Goal: Information Seeking & Learning: Learn about a topic

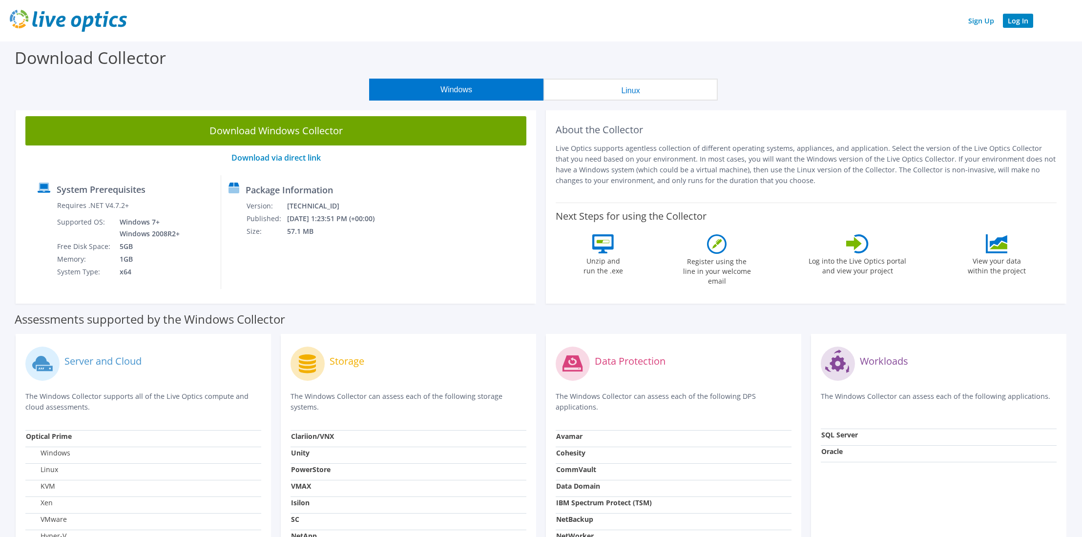
click at [1008, 21] on link "Log In" at bounding box center [1018, 21] width 30 height 14
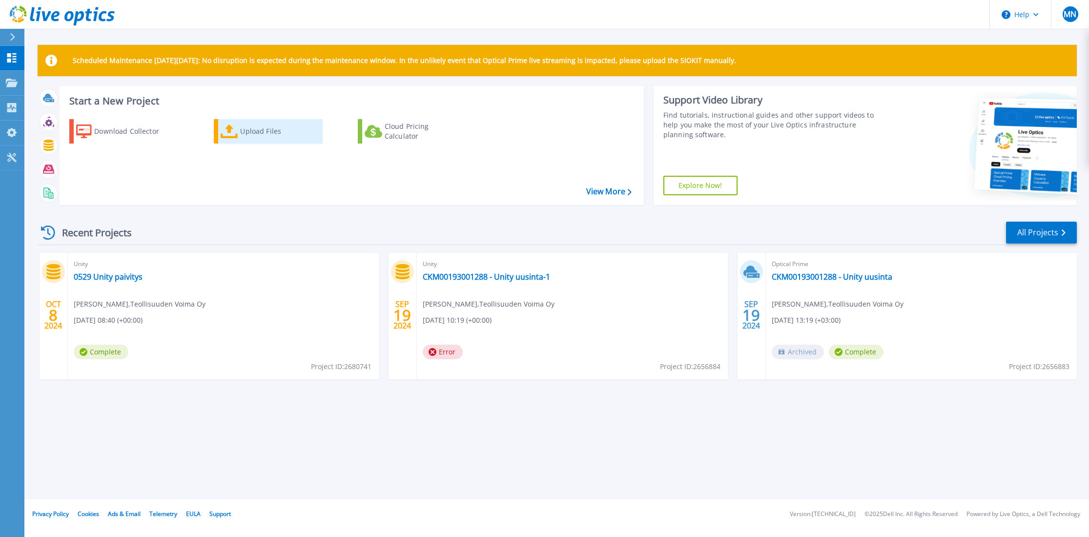
click at [267, 130] on div "Upload Files" at bounding box center [279, 132] width 78 height 20
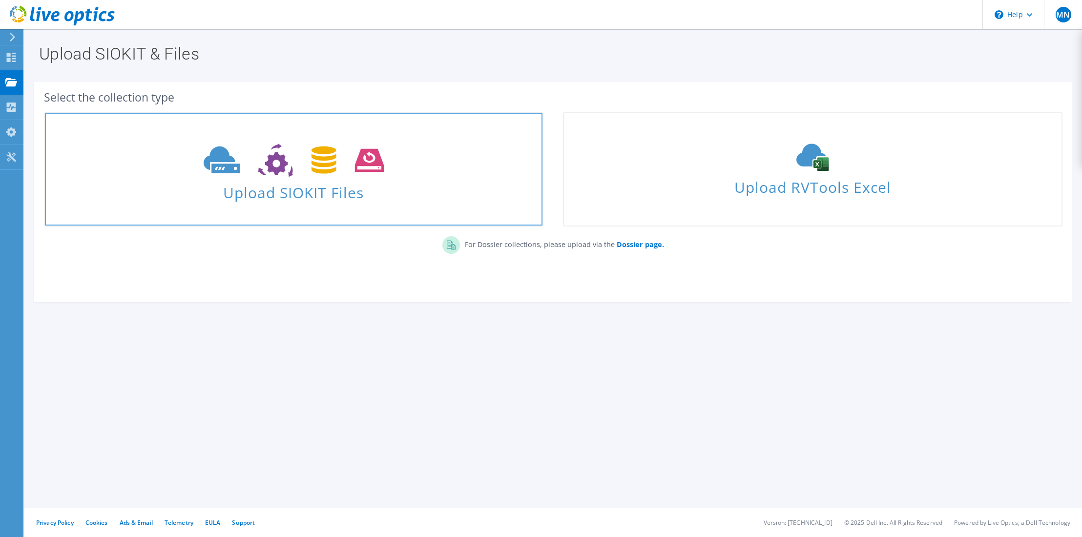
click at [261, 150] on icon at bounding box center [294, 161] width 180 height 34
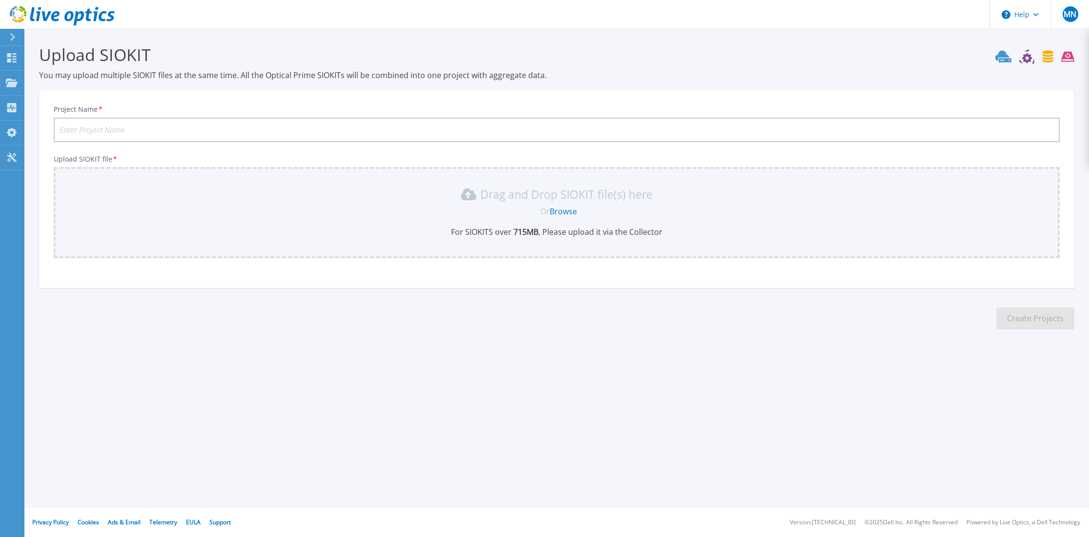
click at [104, 130] on input "Project Name *" at bounding box center [557, 130] width 1006 height 24
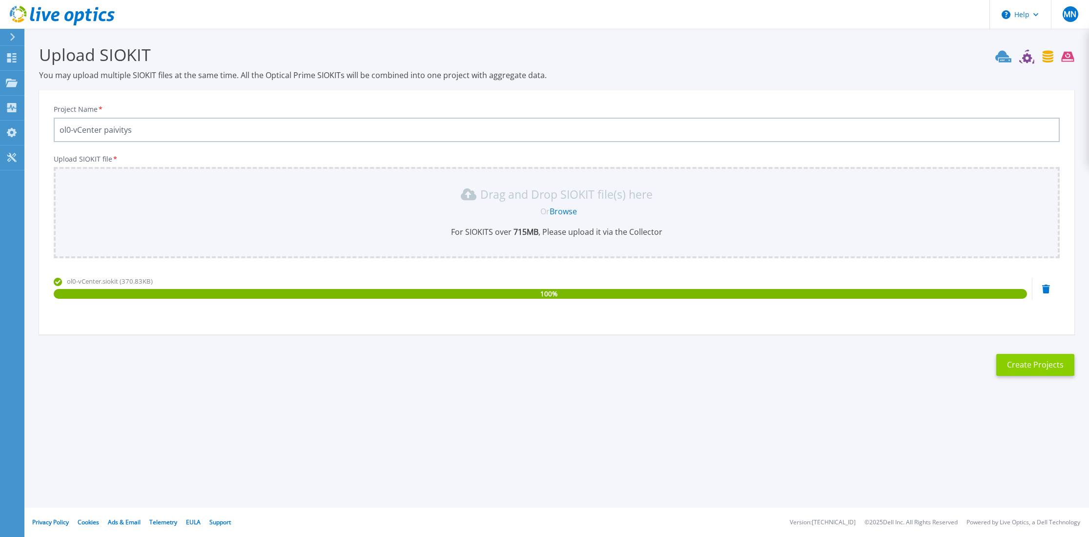
type input "ol0-vCenter paivitys"
click at [1018, 362] on button "Create Projects" at bounding box center [1036, 365] width 78 height 22
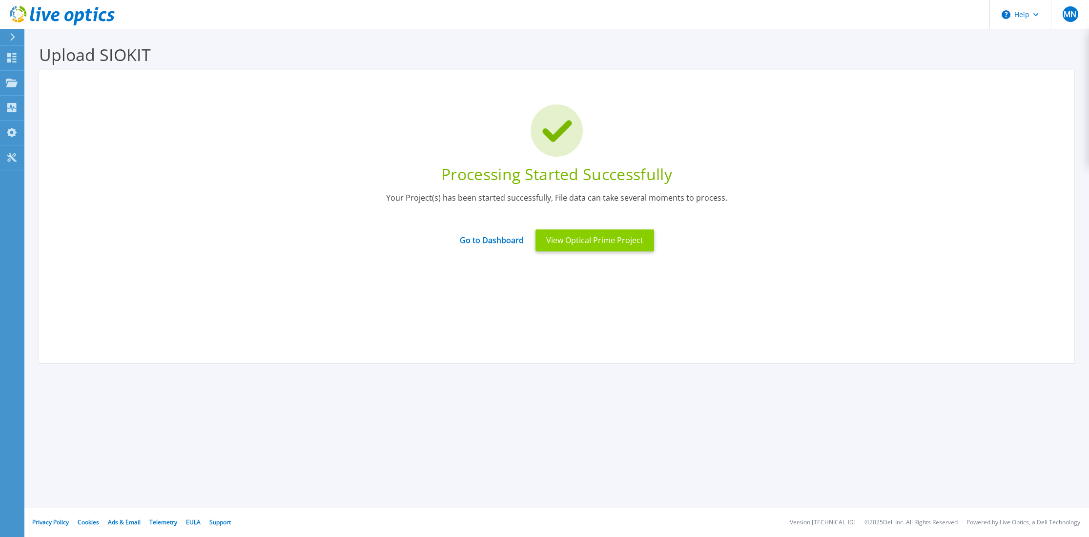
click at [542, 240] on button "View Optical Prime Project" at bounding box center [595, 241] width 119 height 22
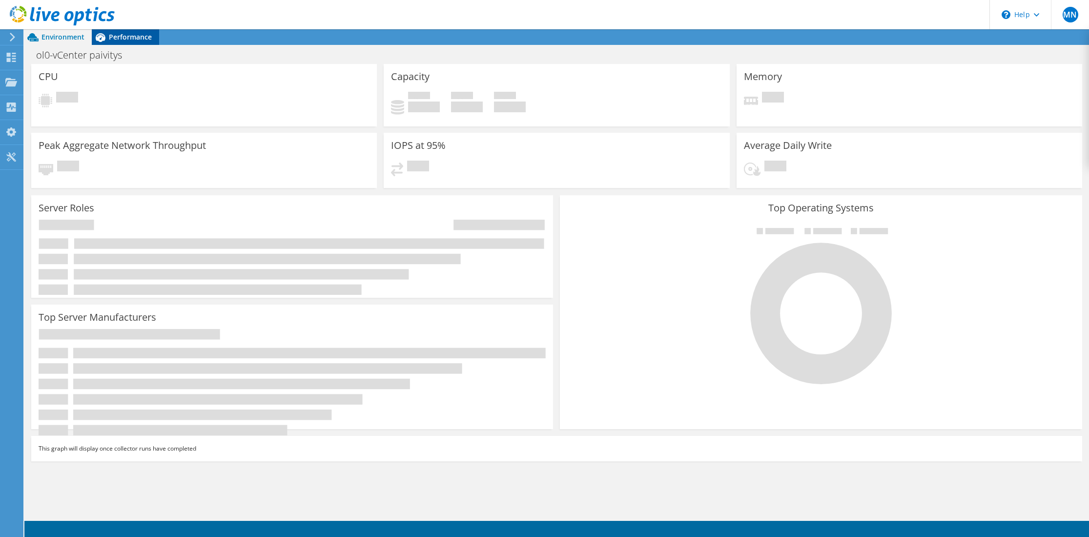
click at [127, 30] on div "Performance" at bounding box center [125, 37] width 67 height 16
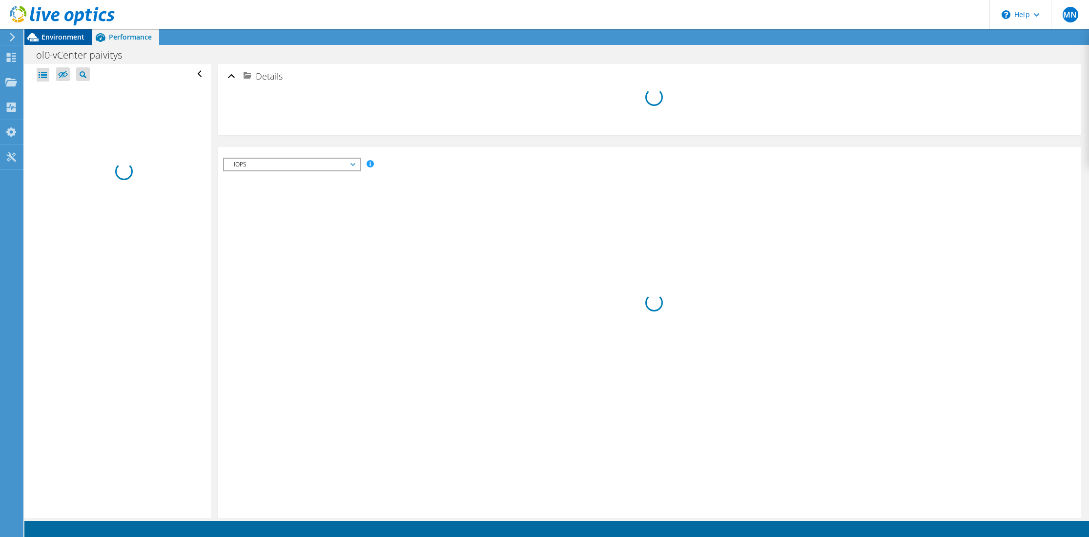
click at [60, 38] on span "Environment" at bounding box center [63, 36] width 43 height 9
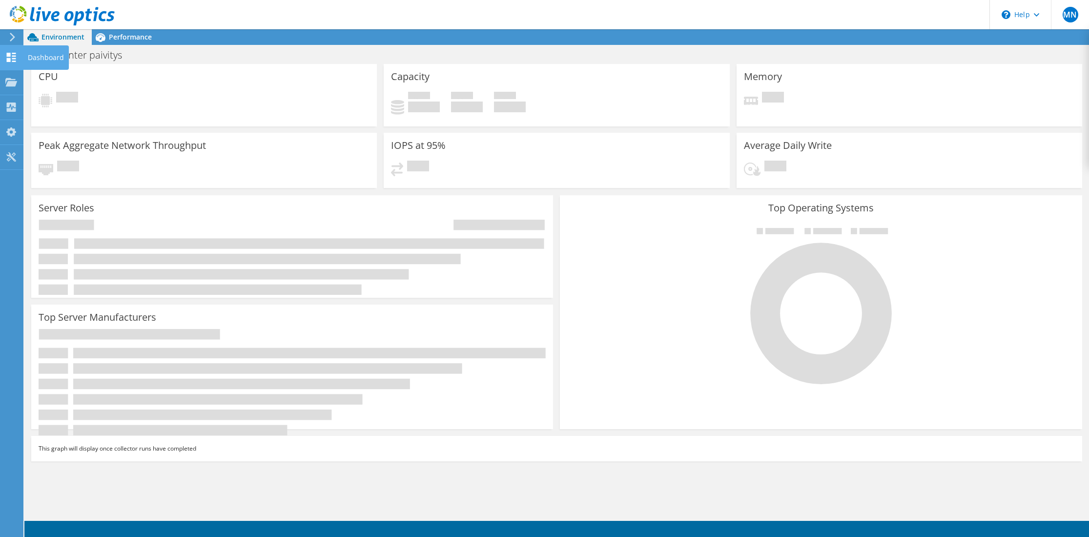
click at [15, 58] on icon at bounding box center [11, 57] width 12 height 9
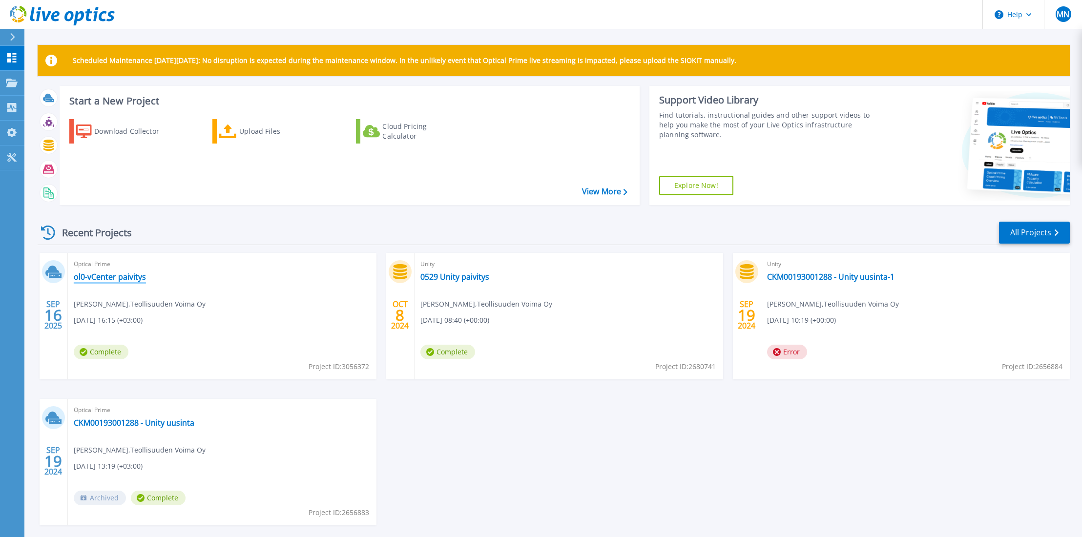
click at [124, 280] on link "ol0-vCenter paivitys" at bounding box center [110, 277] width 72 height 10
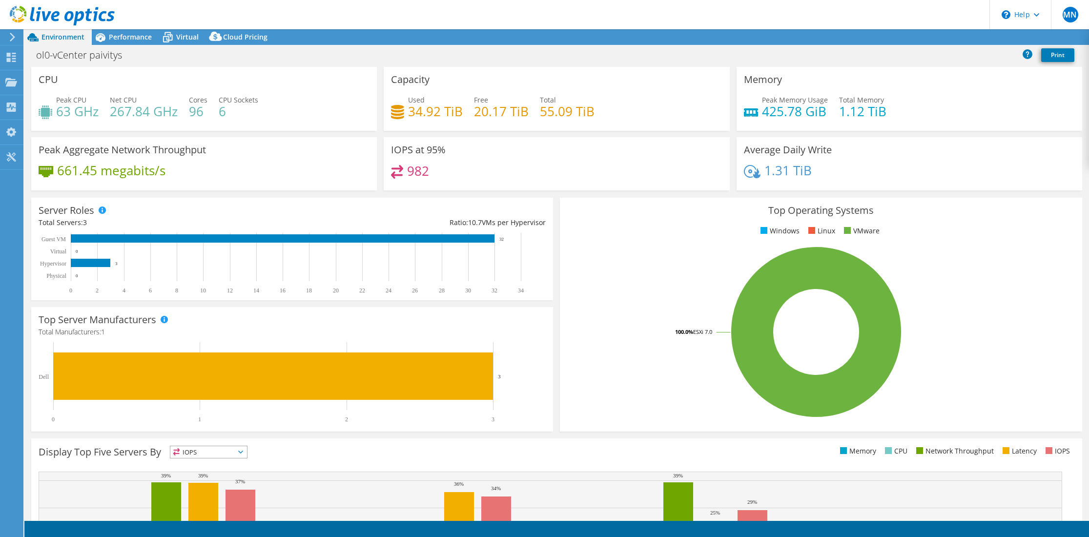
select select "USD"
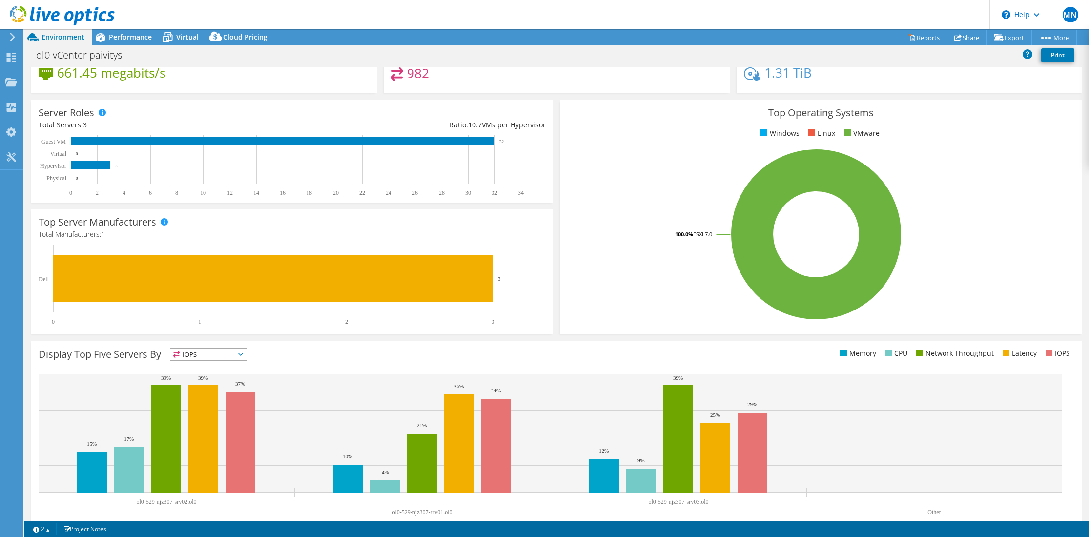
scroll to position [115, 0]
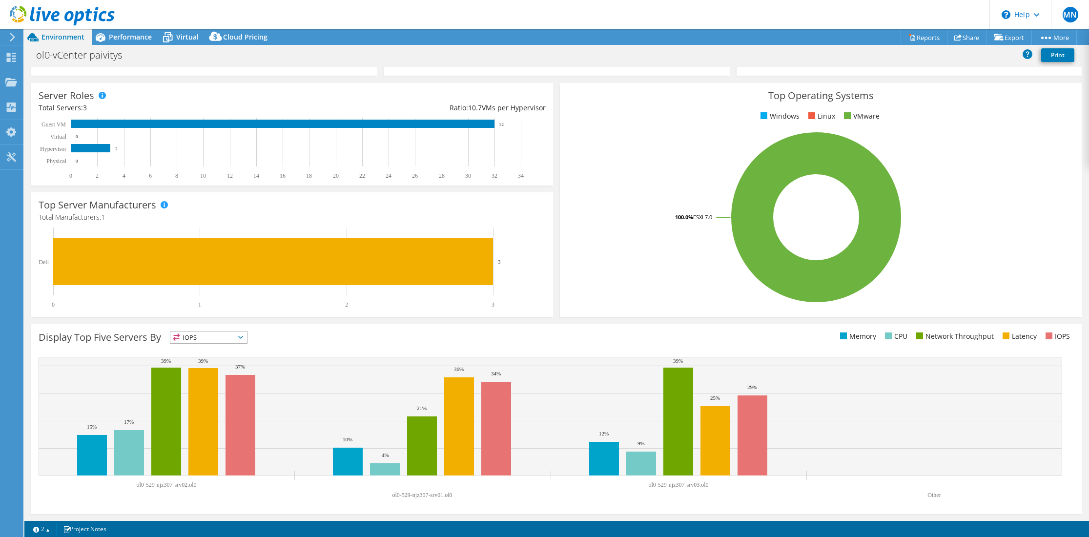
click at [226, 337] on span "IOPS" at bounding box center [208, 338] width 77 height 12
click at [222, 361] on li "Memory" at bounding box center [208, 364] width 77 height 14
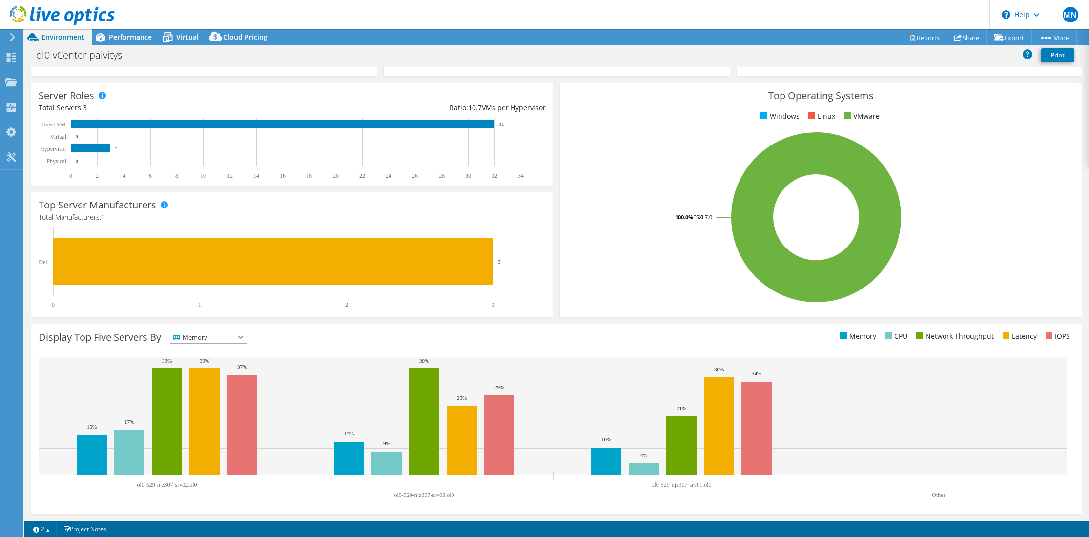
click at [225, 341] on span "Memory" at bounding box center [202, 338] width 64 height 12
click at [220, 379] on li "CPU" at bounding box center [208, 378] width 77 height 14
click at [233, 334] on span "CPU" at bounding box center [202, 338] width 64 height 12
click at [195, 354] on li "IOPS" at bounding box center [208, 350] width 77 height 14
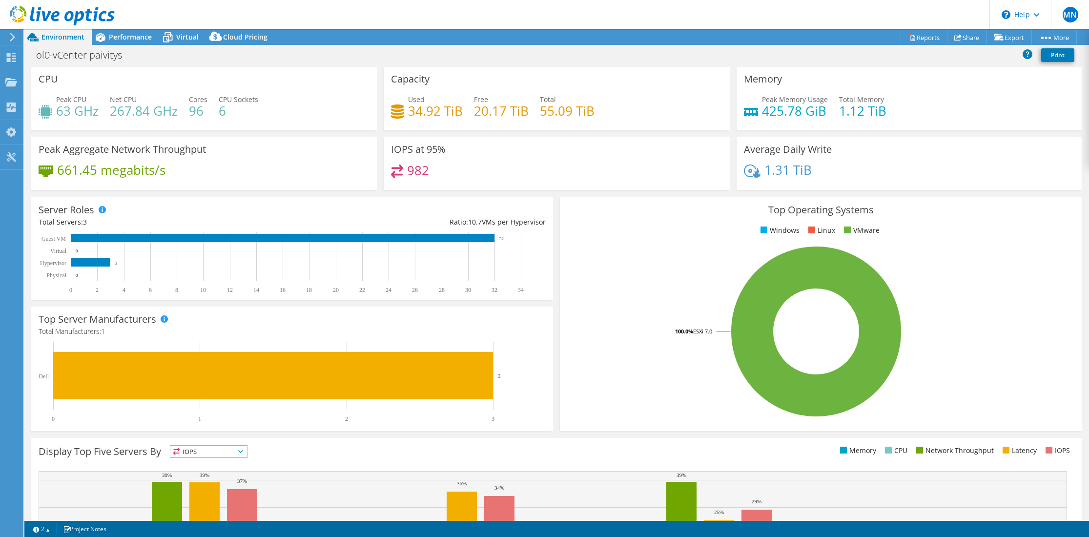
scroll to position [0, 0]
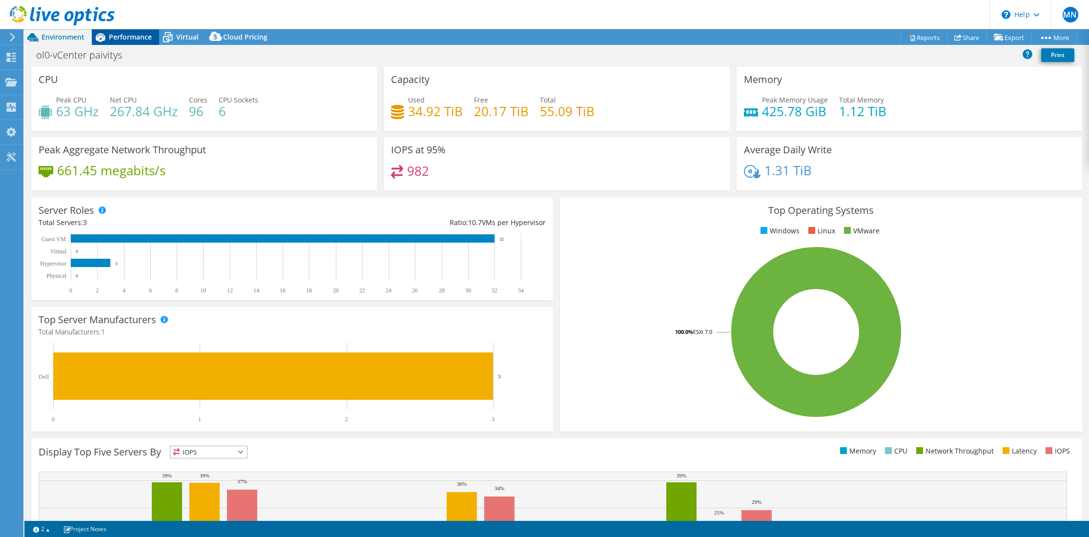
click at [139, 35] on span "Performance" at bounding box center [130, 36] width 43 height 9
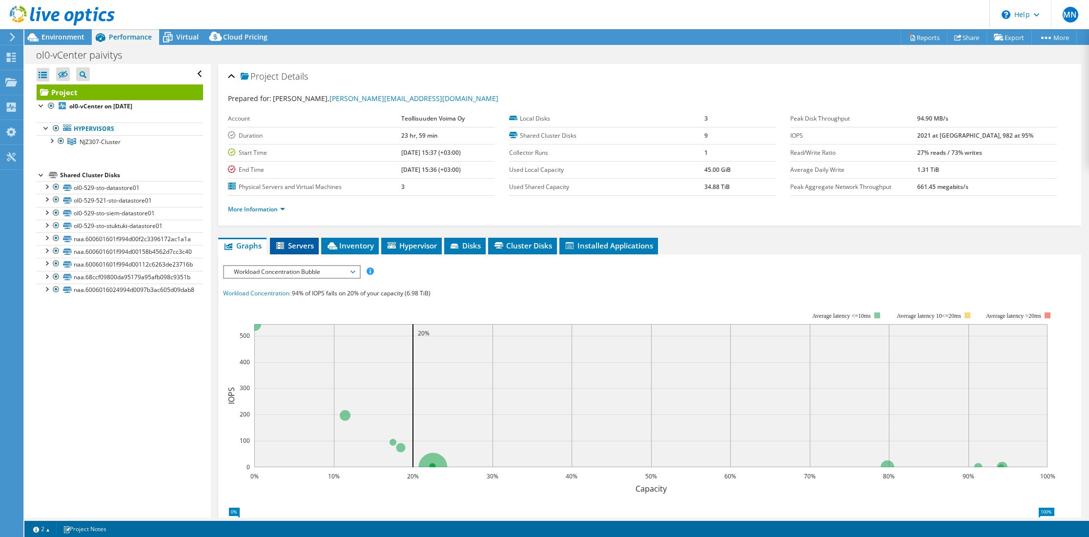
click at [283, 242] on icon at bounding box center [280, 245] width 8 height 7
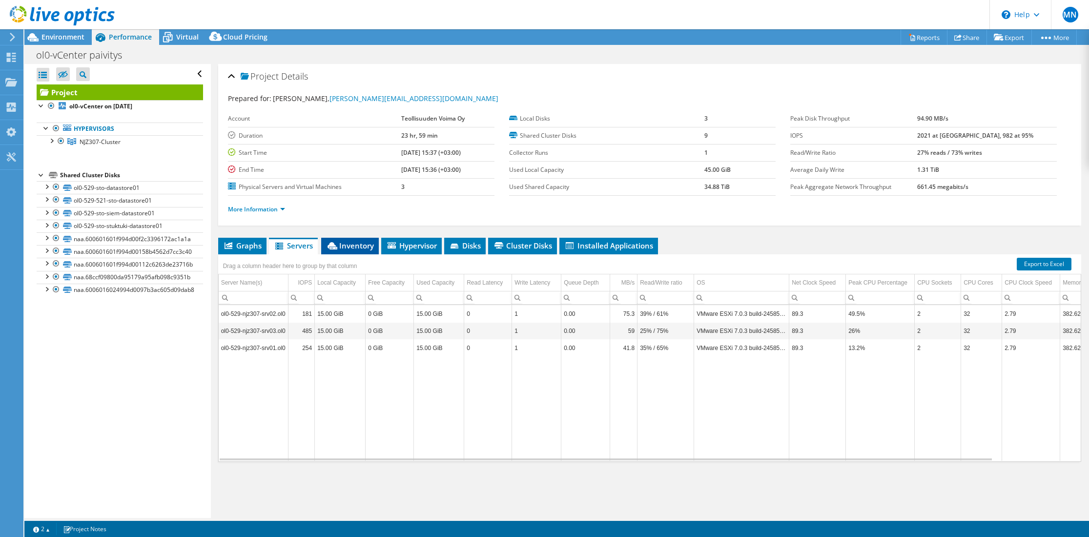
click at [335, 244] on icon at bounding box center [333, 245] width 10 height 7
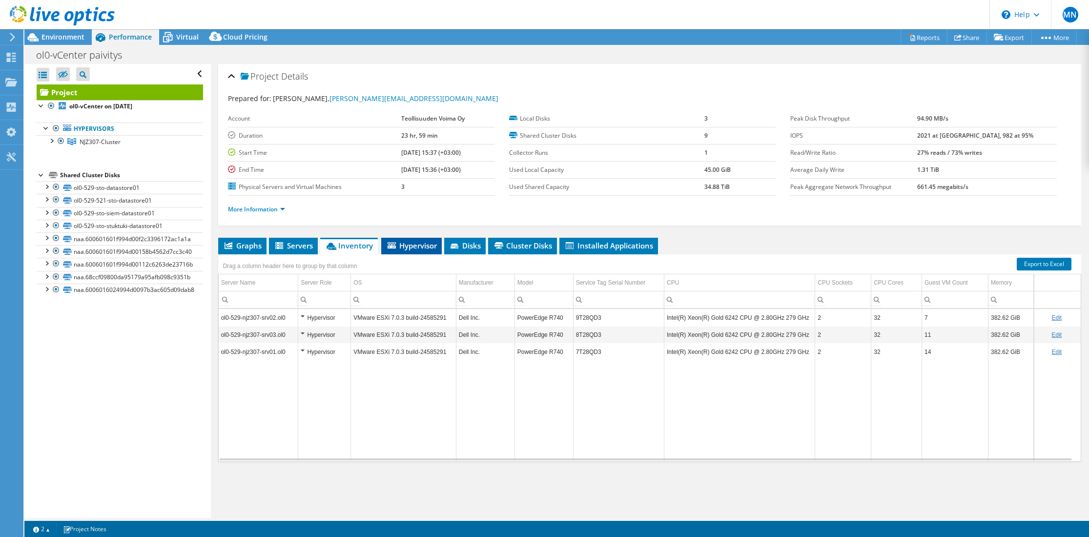
click at [400, 241] on span "Hypervisor" at bounding box center [411, 246] width 51 height 10
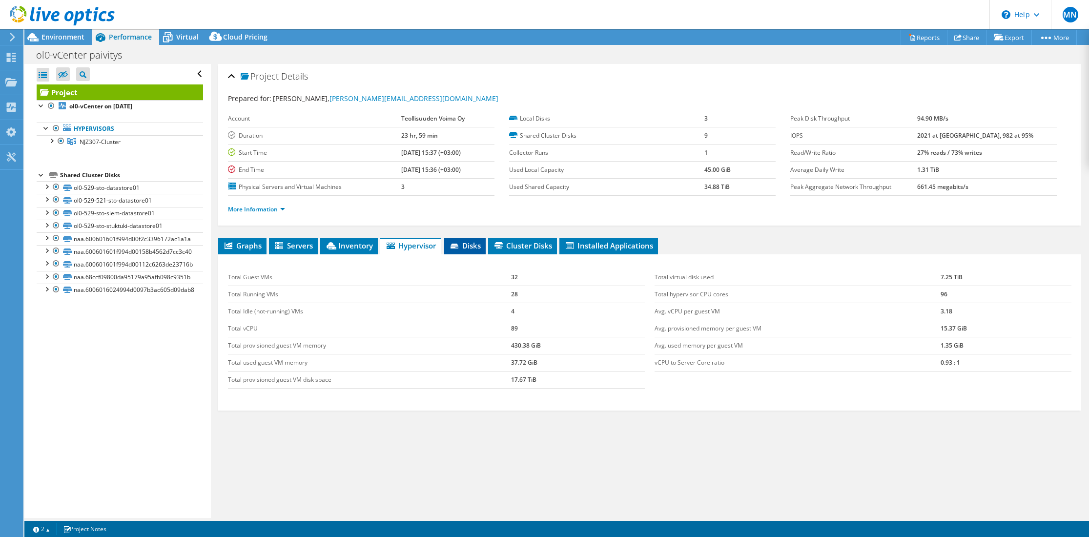
click at [451, 242] on span "Disks" at bounding box center [465, 246] width 32 height 10
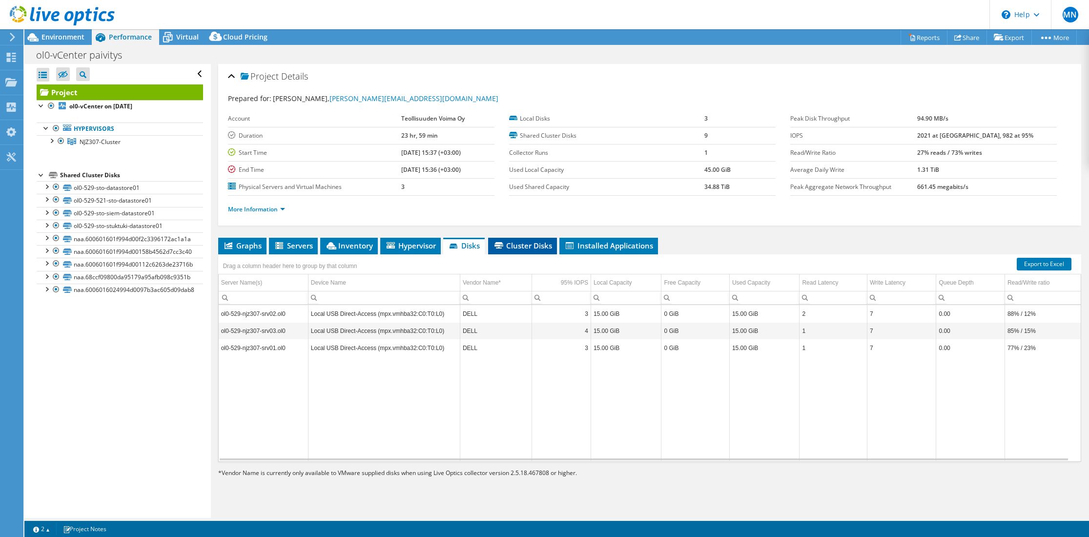
click at [533, 243] on span "Cluster Disks" at bounding box center [522, 246] width 59 height 10
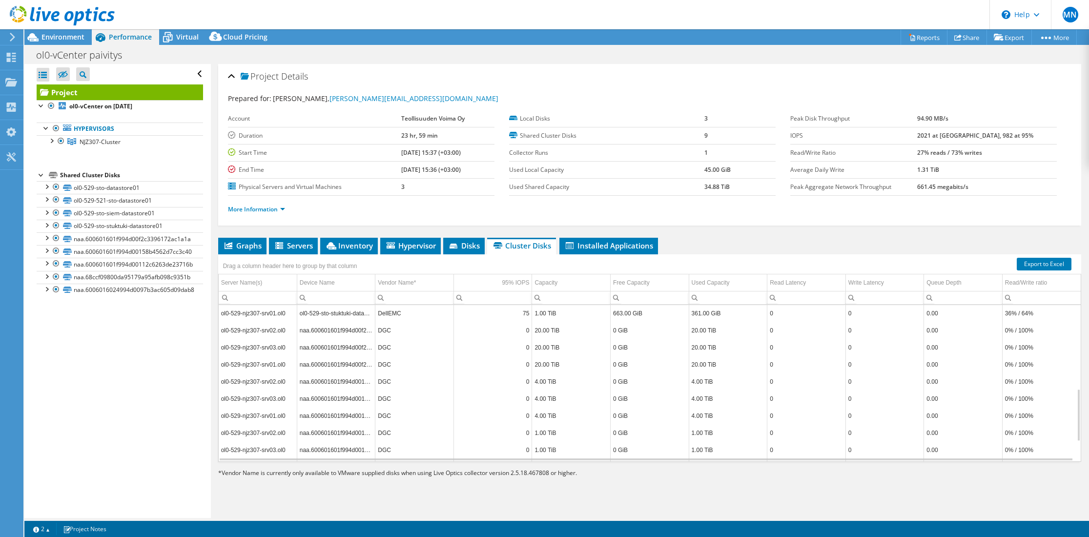
scroll to position [306, 0]
click at [614, 239] on li "Installed Applications" at bounding box center [609, 246] width 99 height 17
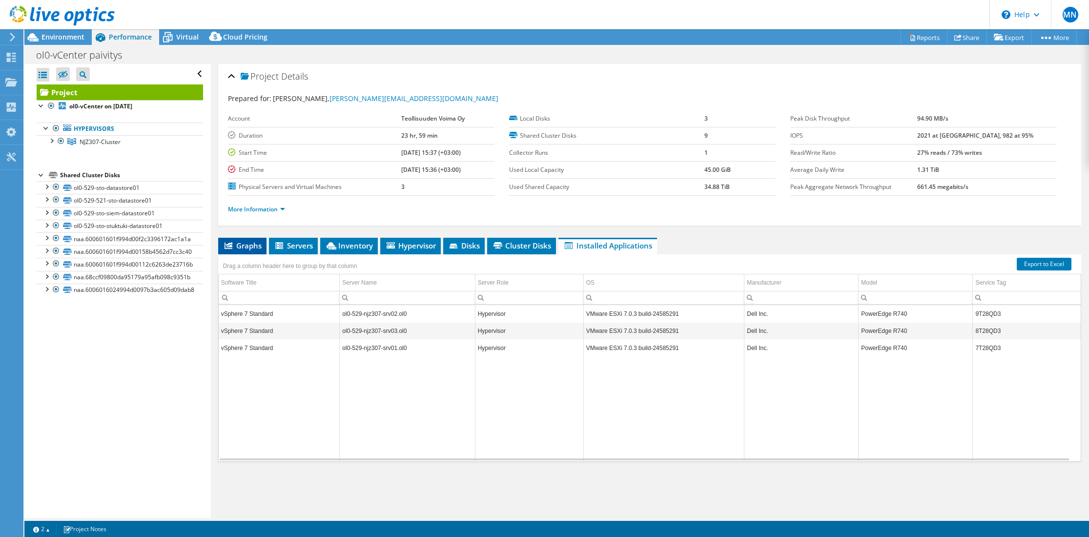
click at [247, 247] on span "Graphs" at bounding box center [242, 246] width 39 height 10
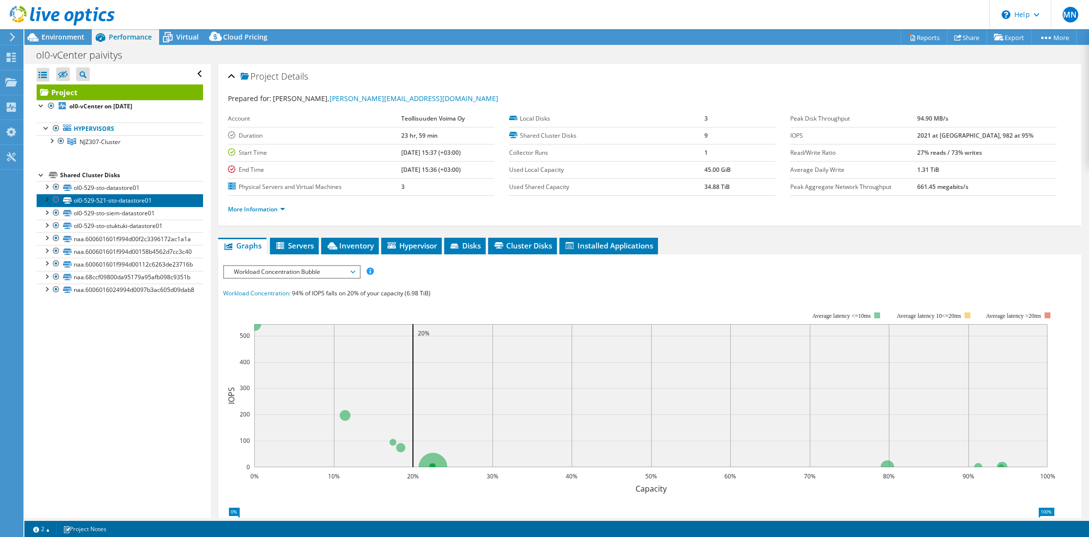
click at [81, 198] on link "ol0-529-521-sto-datastore01" at bounding box center [120, 200] width 167 height 13
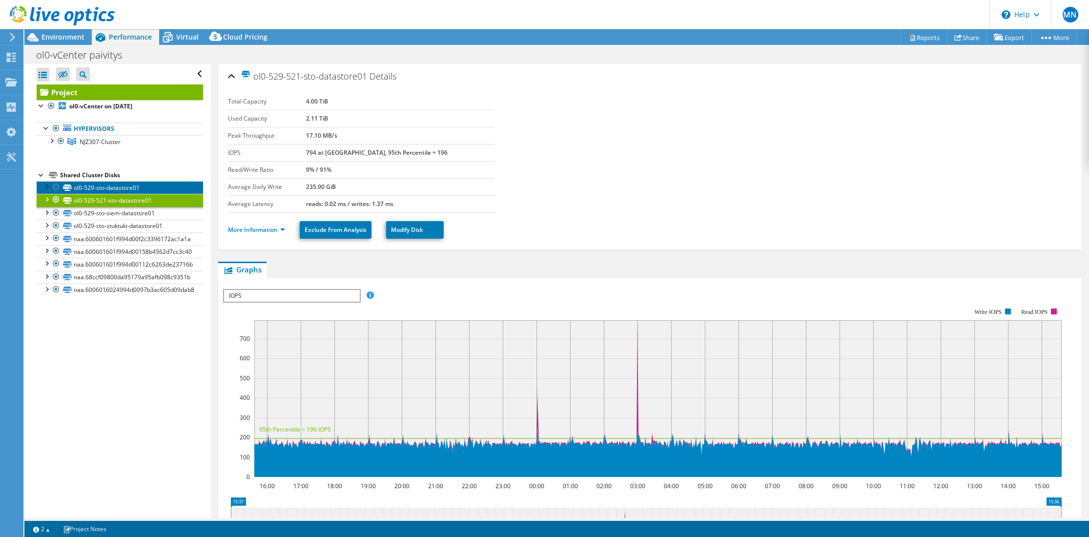
click at [91, 186] on link "ol0-529-sto-datastore01" at bounding box center [120, 187] width 167 height 13
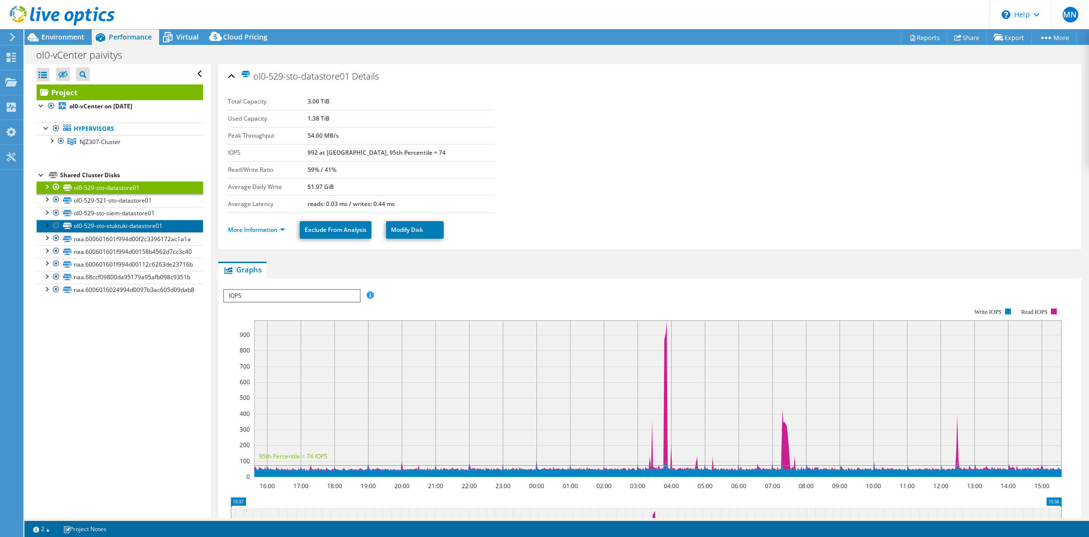
click at [91, 220] on link "ol0-529-sto-stuktuki-datastore01" at bounding box center [120, 226] width 167 height 13
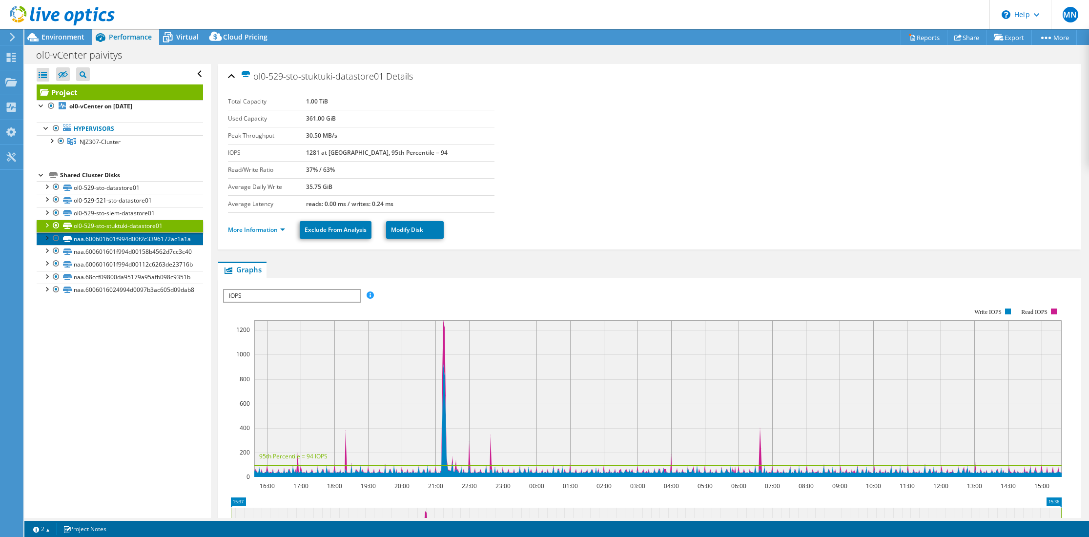
click at [94, 236] on link "naa.600601601f994d00f2c3396172ac1a1a" at bounding box center [120, 238] width 167 height 13
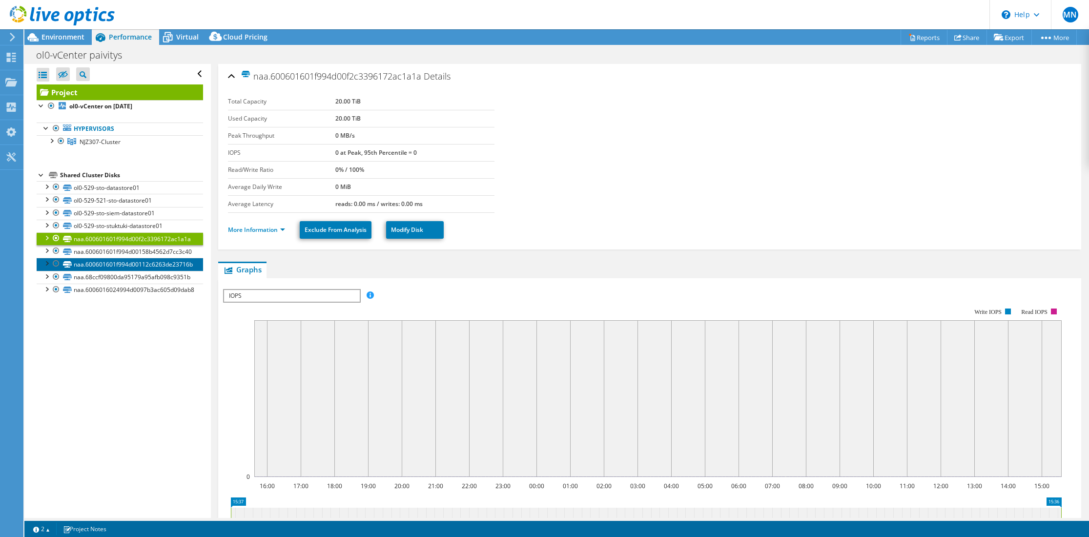
click at [95, 260] on link "naa.600601601f994d00112c6263de23716b" at bounding box center [120, 264] width 167 height 13
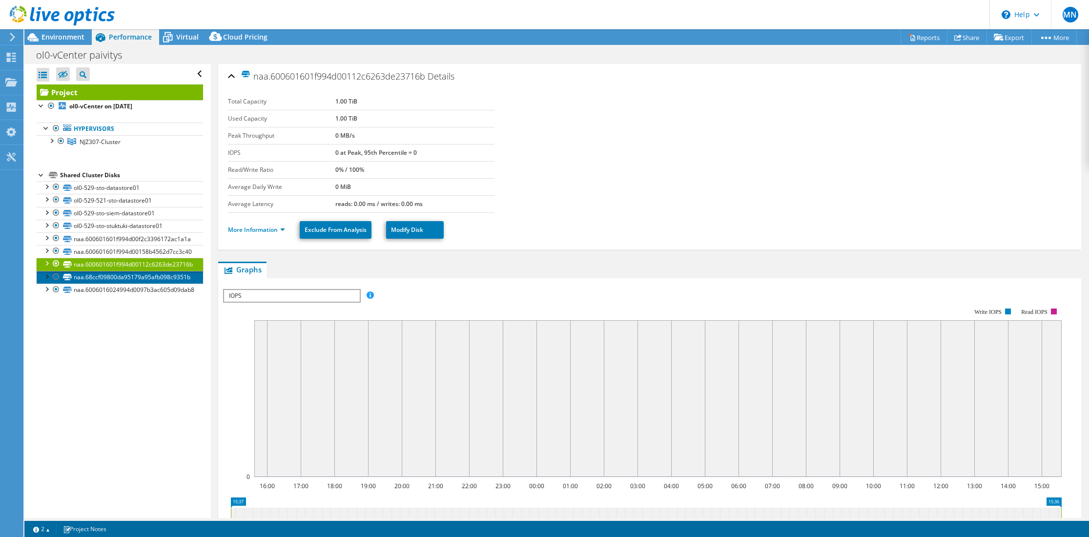
click at [107, 276] on link "naa.68ccf09800da95179a95afb098c9351b" at bounding box center [120, 277] width 167 height 13
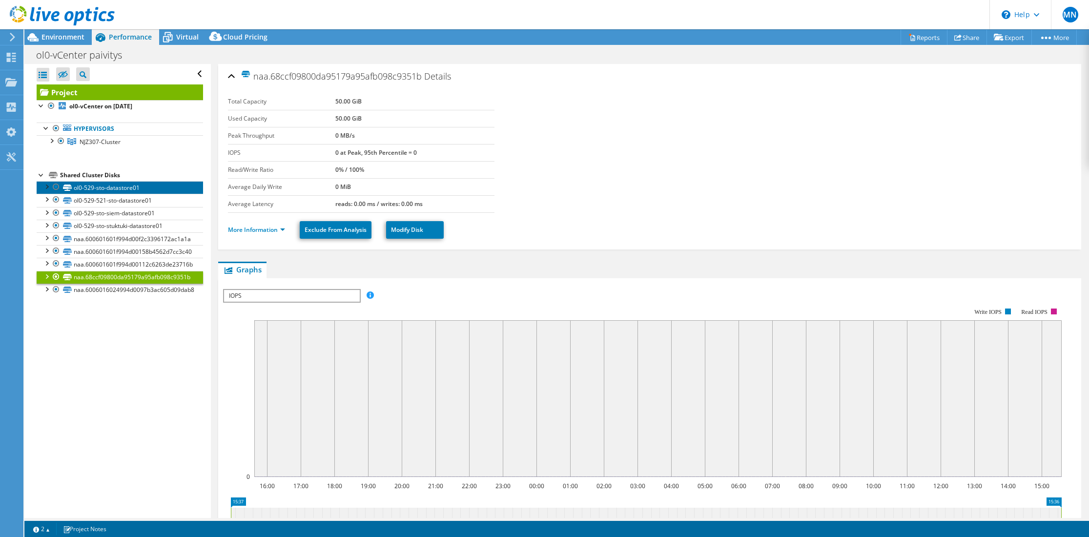
click at [99, 188] on link "ol0-529-sto-datastore01" at bounding box center [120, 187] width 167 height 13
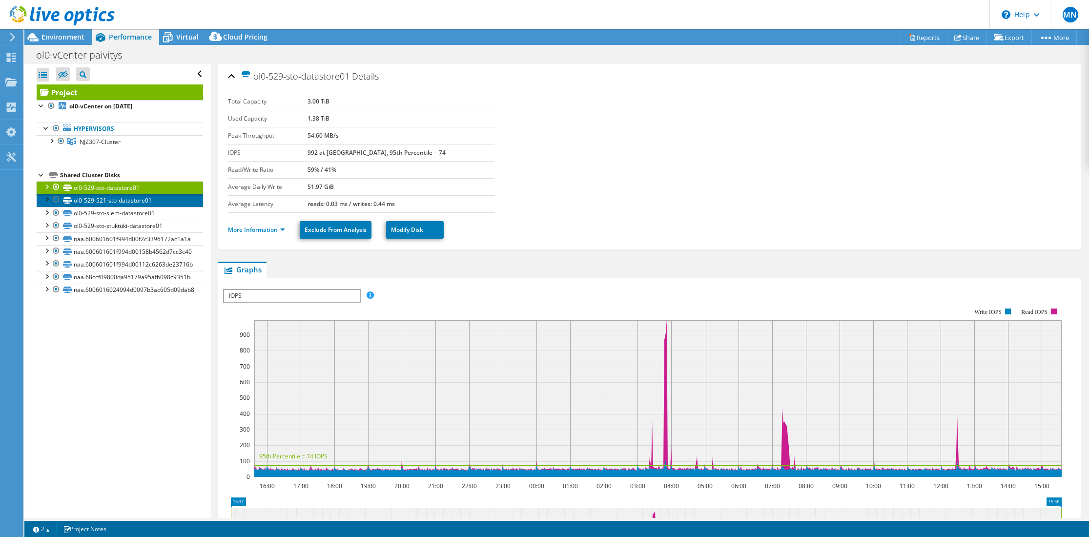
click at [143, 204] on link "ol0-529-521-sto-datastore01" at bounding box center [120, 200] width 167 height 13
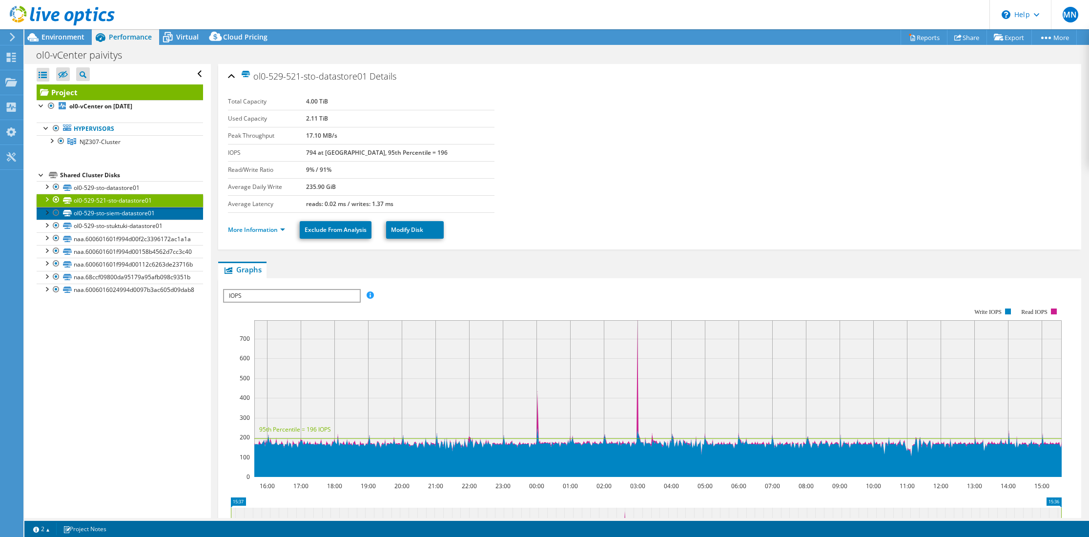
click at [142, 212] on link "ol0-529-sto-siem-datastore01" at bounding box center [120, 213] width 167 height 13
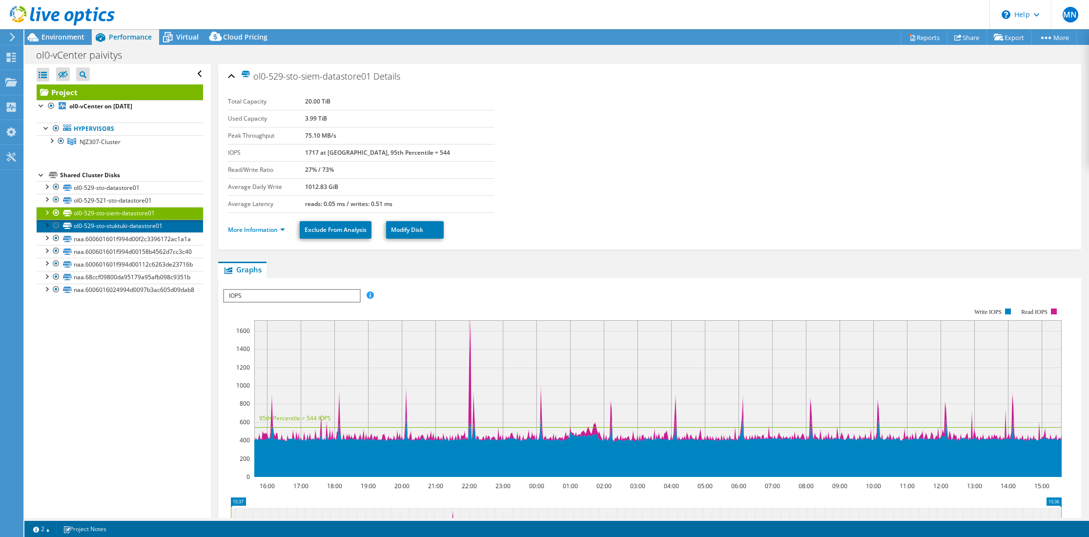
click at [141, 223] on link "ol0-529-sto-stuktuki-datastore01" at bounding box center [120, 226] width 167 height 13
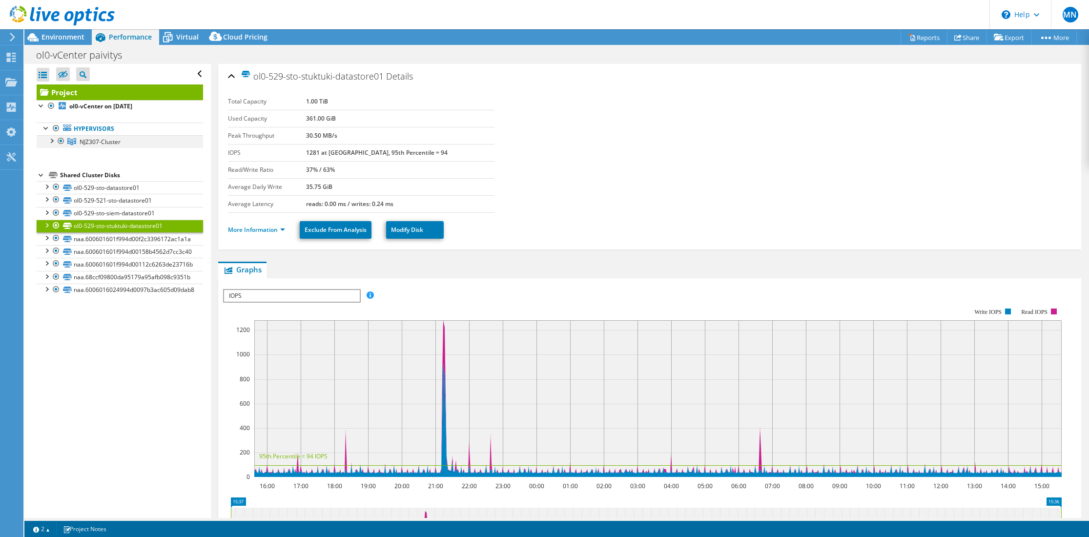
click at [52, 140] on div at bounding box center [51, 140] width 10 height 10
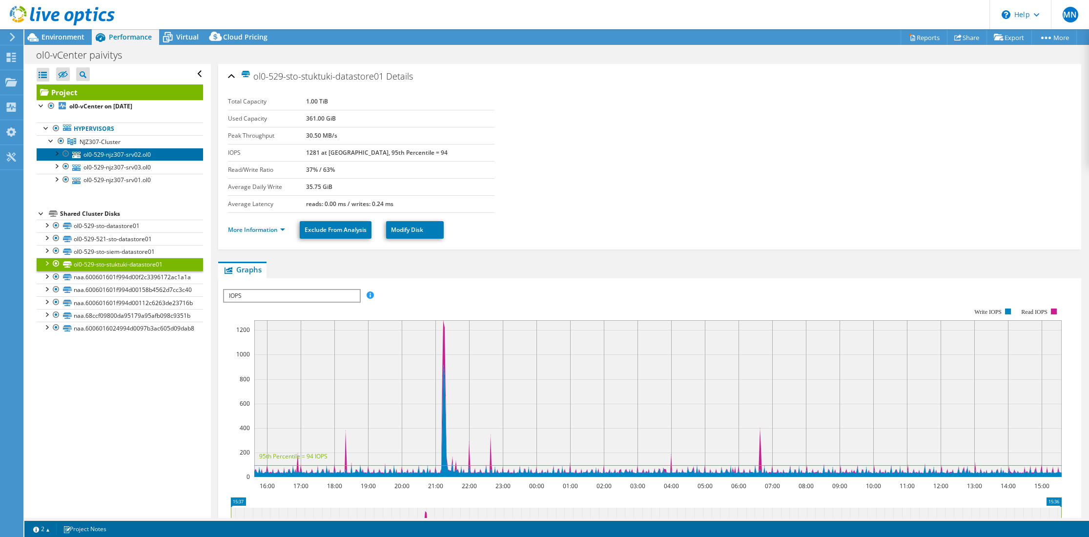
click at [104, 159] on link "ol0-529-njz307-srv02.ol0" at bounding box center [120, 154] width 167 height 13
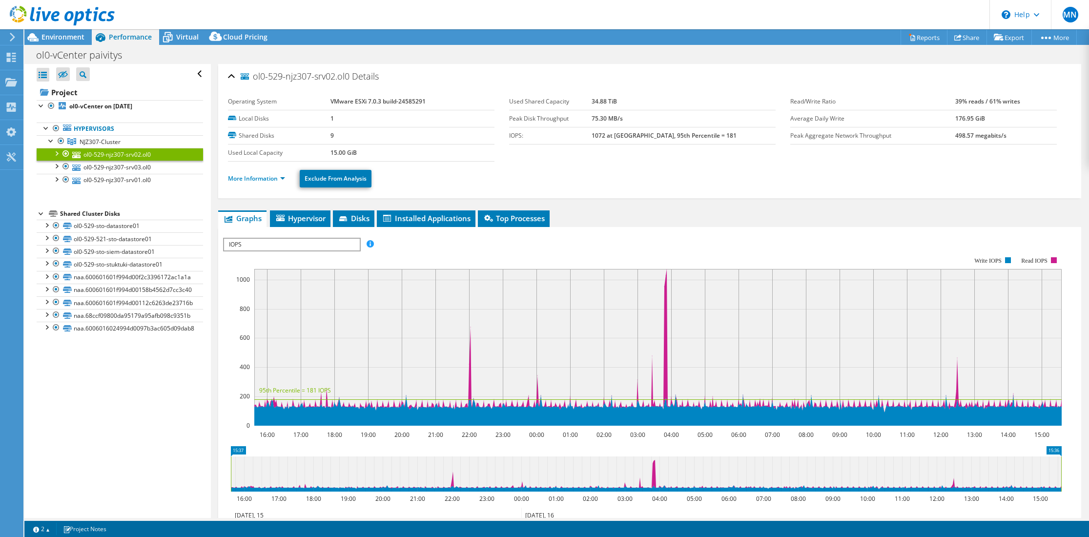
click at [55, 154] on div at bounding box center [56, 153] width 10 height 10
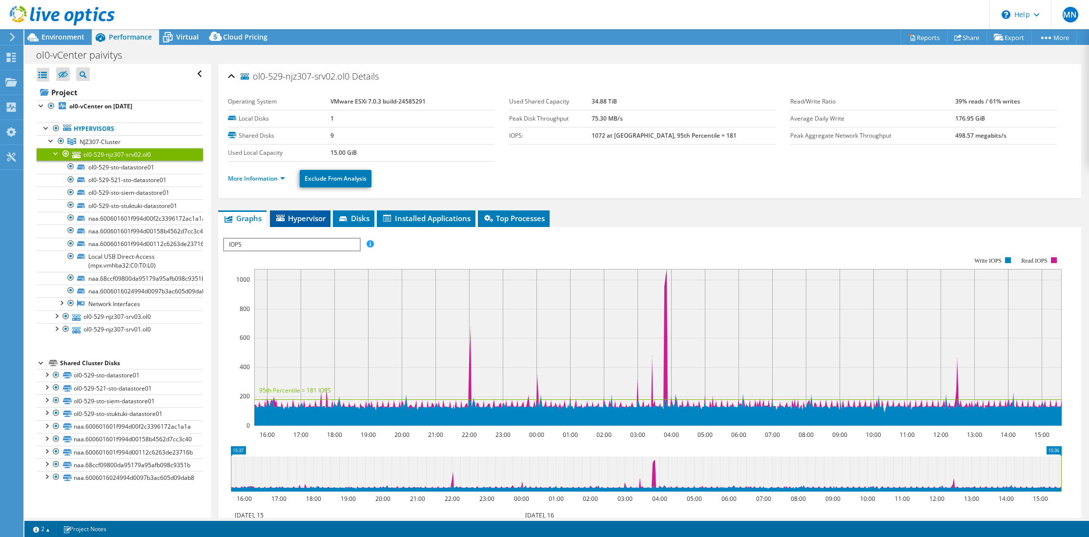
click at [313, 218] on span "Hypervisor" at bounding box center [300, 218] width 51 height 10
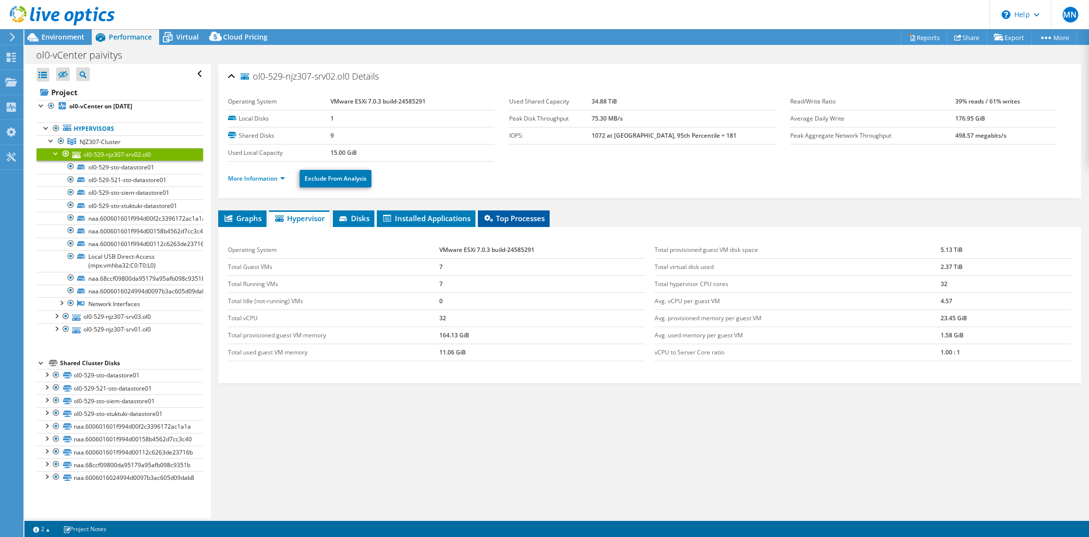
click at [534, 222] on span "Top Processes" at bounding box center [514, 218] width 62 height 10
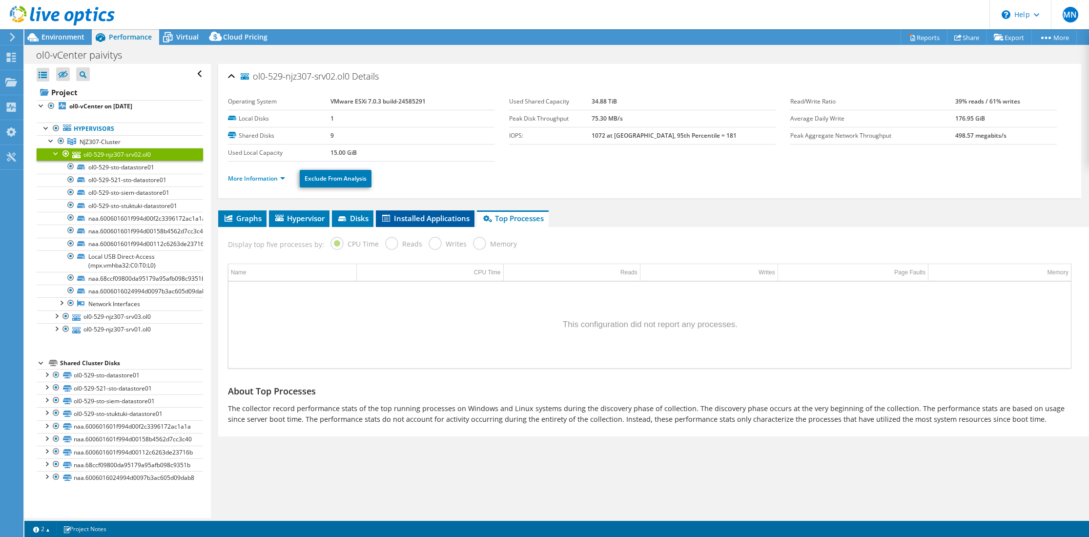
click at [419, 211] on li "Installed Applications" at bounding box center [425, 218] width 99 height 17
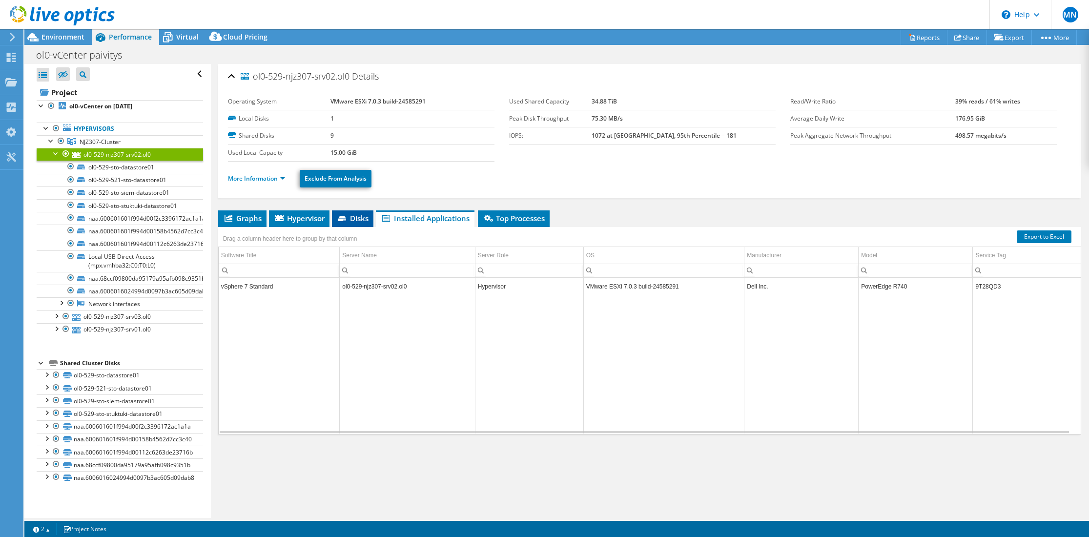
click at [350, 215] on span "Disks" at bounding box center [353, 218] width 32 height 10
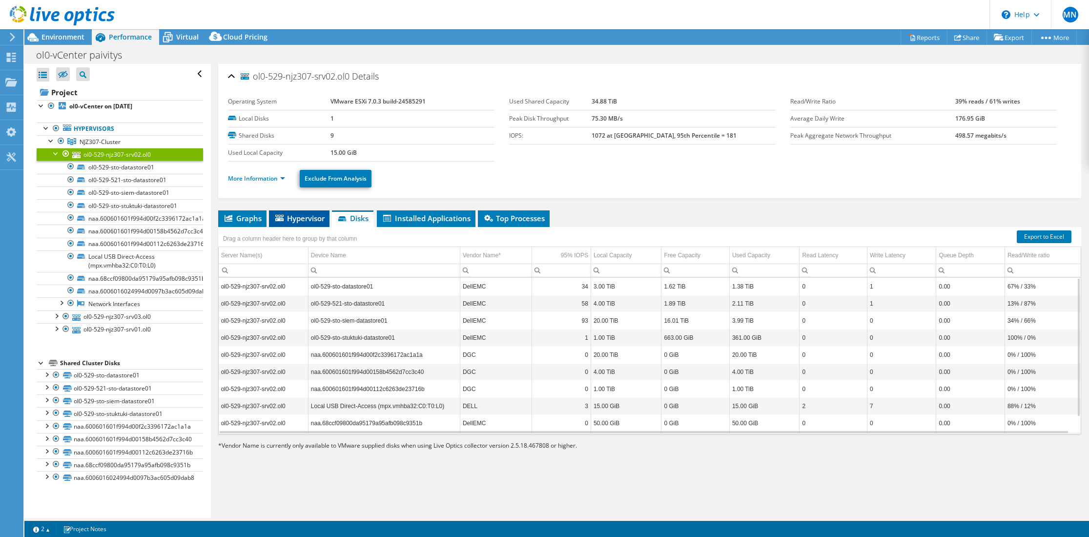
click at [312, 219] on span "Hypervisor" at bounding box center [299, 218] width 51 height 10
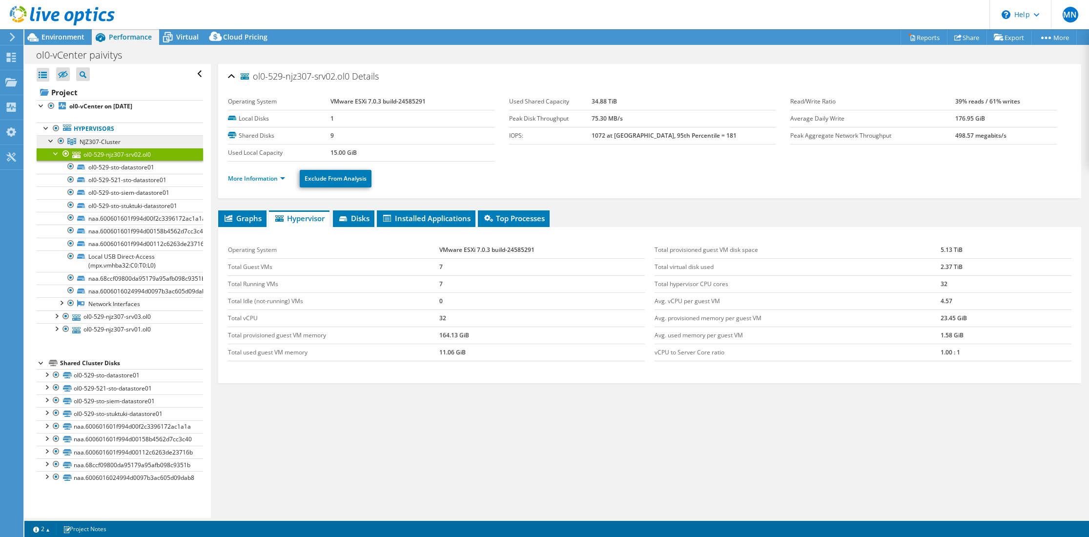
click at [107, 142] on span "NJZ307-Cluster" at bounding box center [100, 142] width 41 height 8
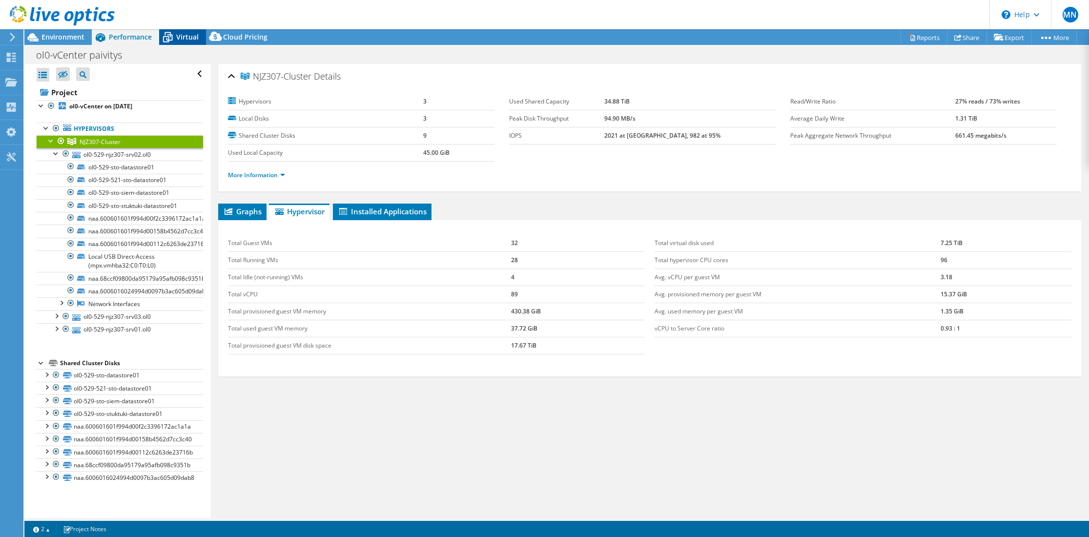
click at [186, 32] on span "Virtual" at bounding box center [187, 36] width 22 height 9
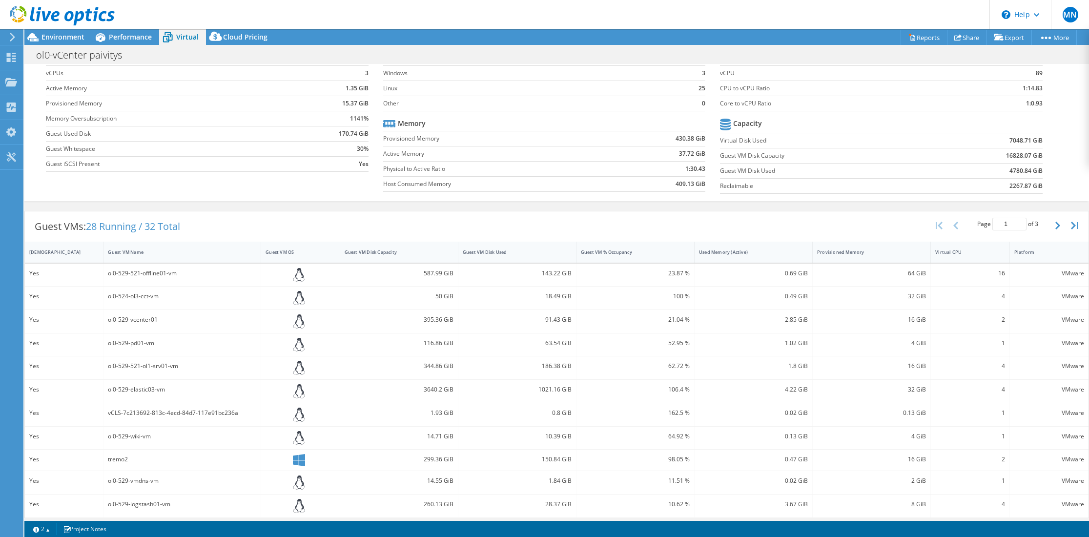
scroll to position [0, 0]
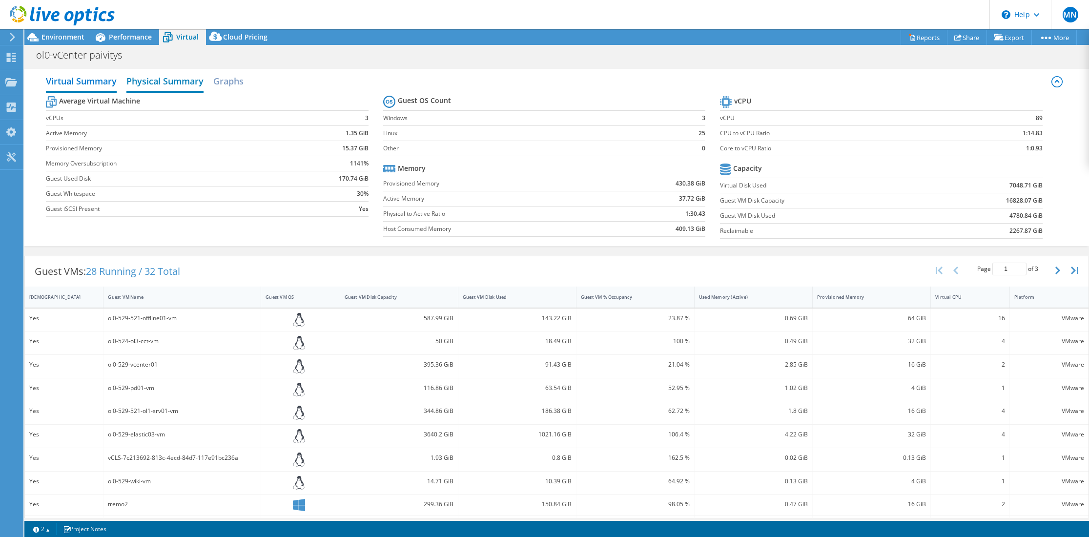
click at [171, 80] on h2 "Physical Summary" at bounding box center [164, 81] width 77 height 21
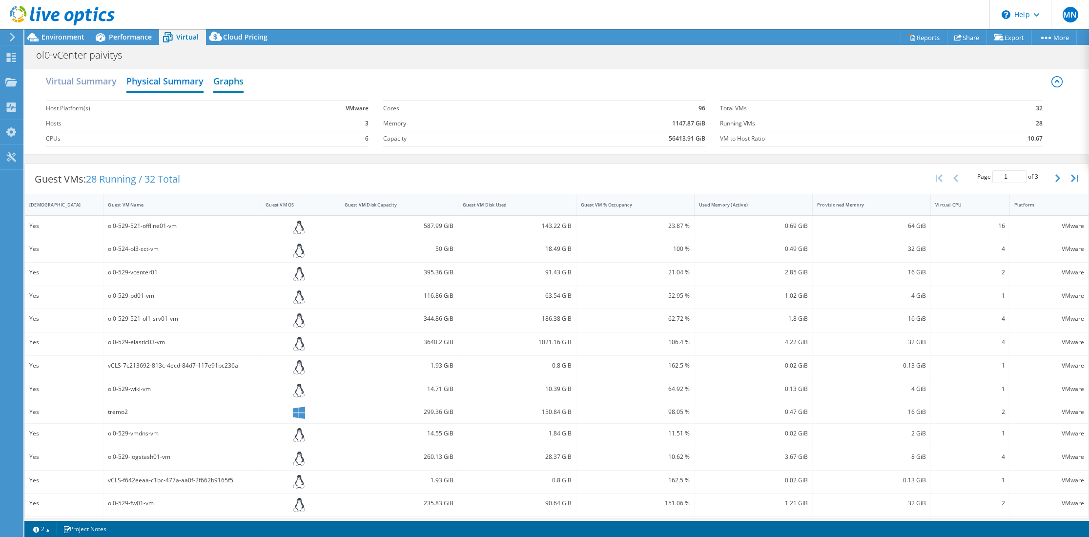
click at [234, 75] on h2 "Graphs" at bounding box center [228, 81] width 30 height 21
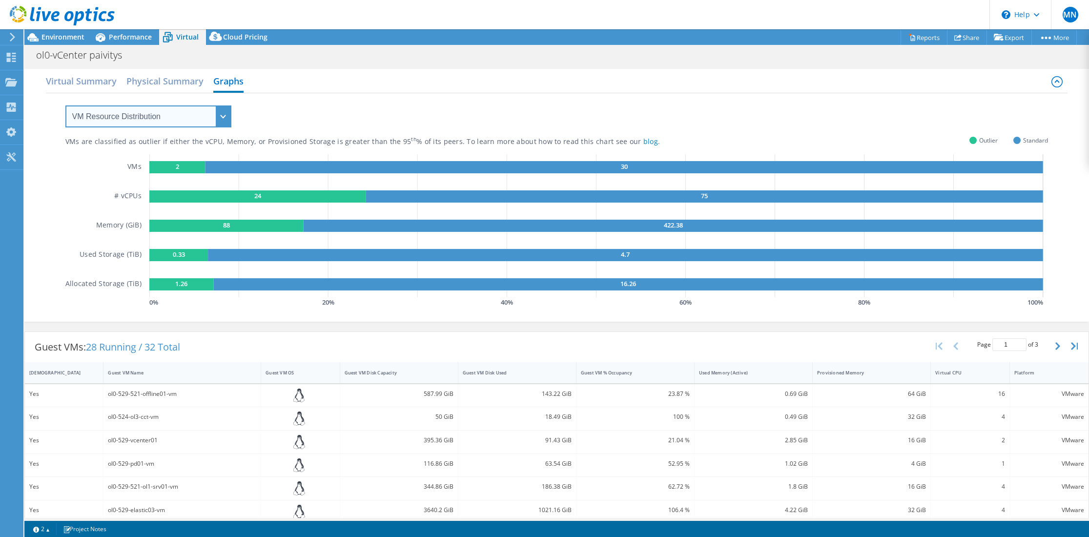
click at [196, 118] on select "VM Resource Distribution Provisioning Contrast Over Provisioning" at bounding box center [148, 116] width 166 height 22
click at [65, 105] on select "VM Resource Distribution Provisioning Contrast Over Provisioning" at bounding box center [148, 116] width 166 height 22
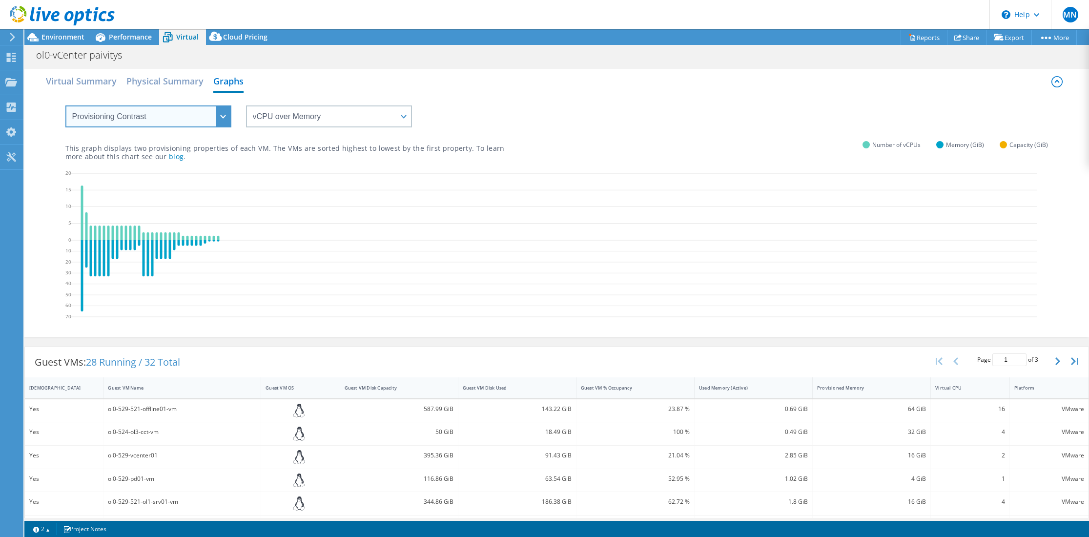
click at [191, 123] on select "VM Resource Distribution Provisioning Contrast Over Provisioning" at bounding box center [148, 116] width 166 height 22
select select "Over Provisioning"
click at [65, 105] on select "VM Resource Distribution Provisioning Contrast Over Provisioning" at bounding box center [148, 116] width 166 height 22
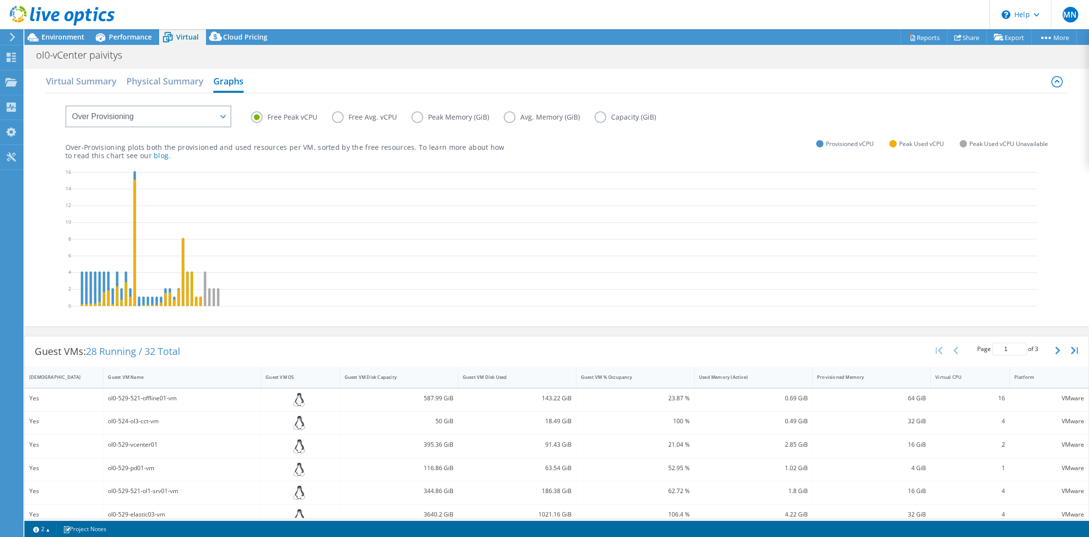
click at [333, 117] on label "Free Avg. vCPU" at bounding box center [372, 117] width 80 height 12
click at [0, 0] on input "Free Avg. vCPU" at bounding box center [0, 0] width 0 height 0
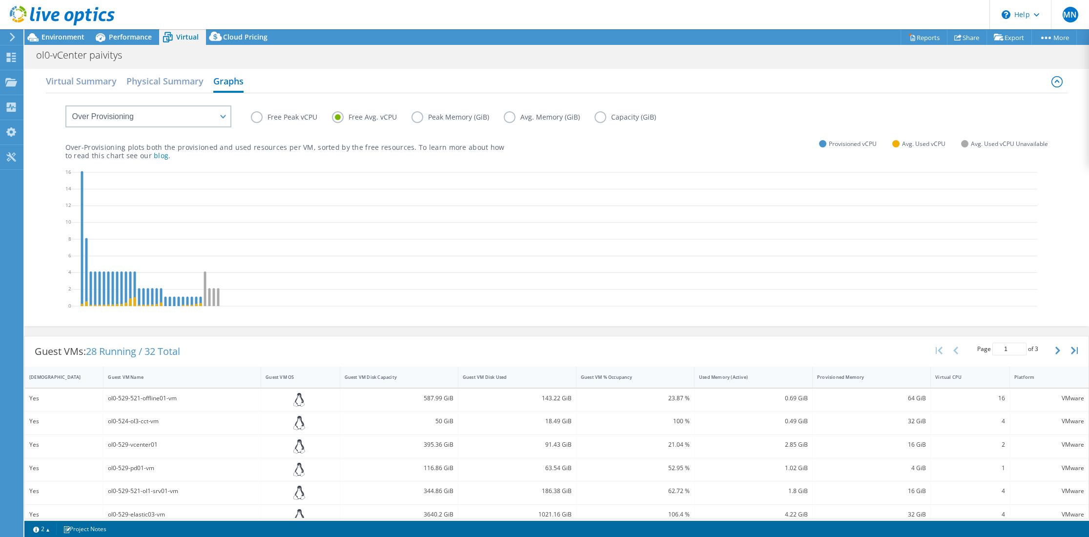
click at [426, 119] on label "Peak Memory (GiB)" at bounding box center [458, 117] width 92 height 12
click at [0, 0] on input "Peak Memory (GiB)" at bounding box center [0, 0] width 0 height 0
click at [507, 119] on label "Avg. Memory (GiB)" at bounding box center [549, 117] width 91 height 12
click at [0, 0] on input "Avg. Memory (GiB)" at bounding box center [0, 0] width 0 height 0
click at [599, 118] on label "Capacity (GiB)" at bounding box center [633, 117] width 76 height 12
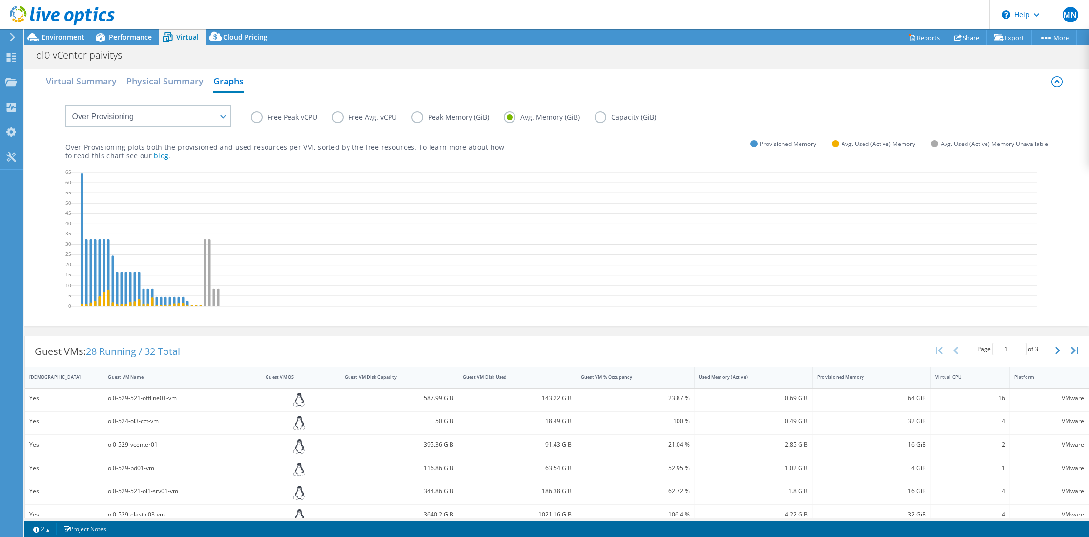
click at [0, 0] on input "Capacity (GiB)" at bounding box center [0, 0] width 0 height 0
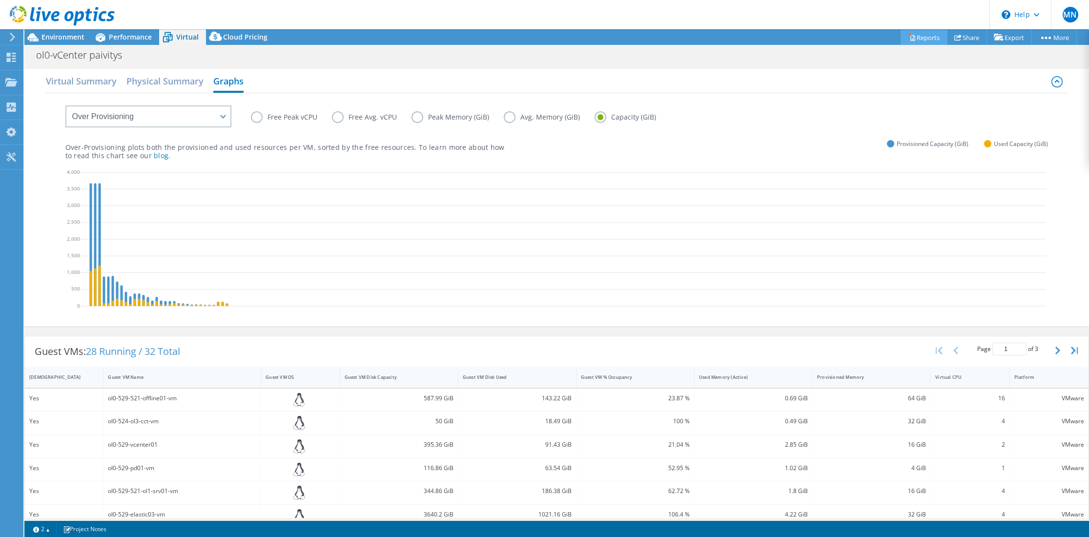
click at [922, 38] on link "Reports" at bounding box center [924, 37] width 47 height 15
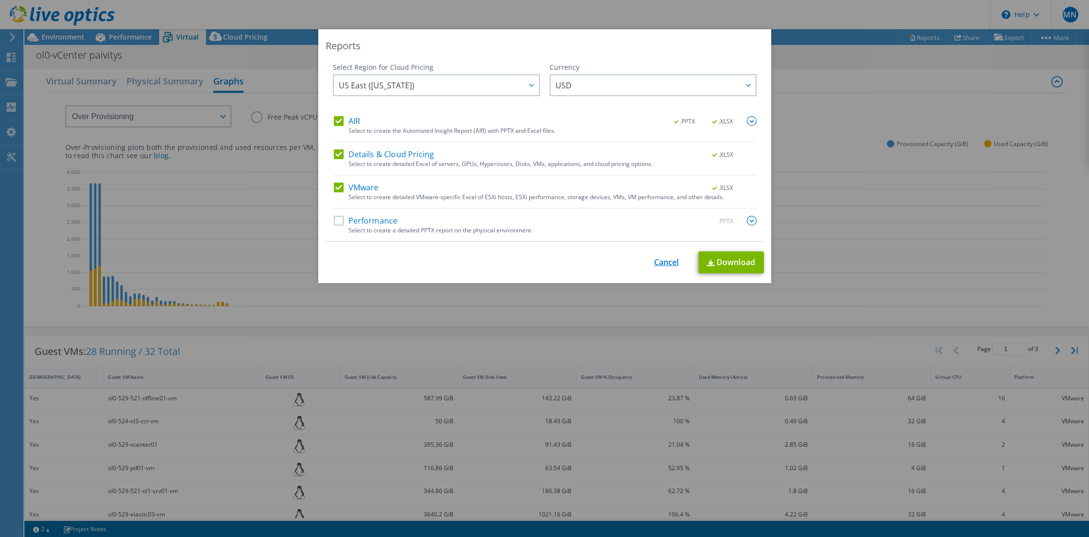
click at [670, 266] on link "Cancel" at bounding box center [666, 262] width 25 height 9
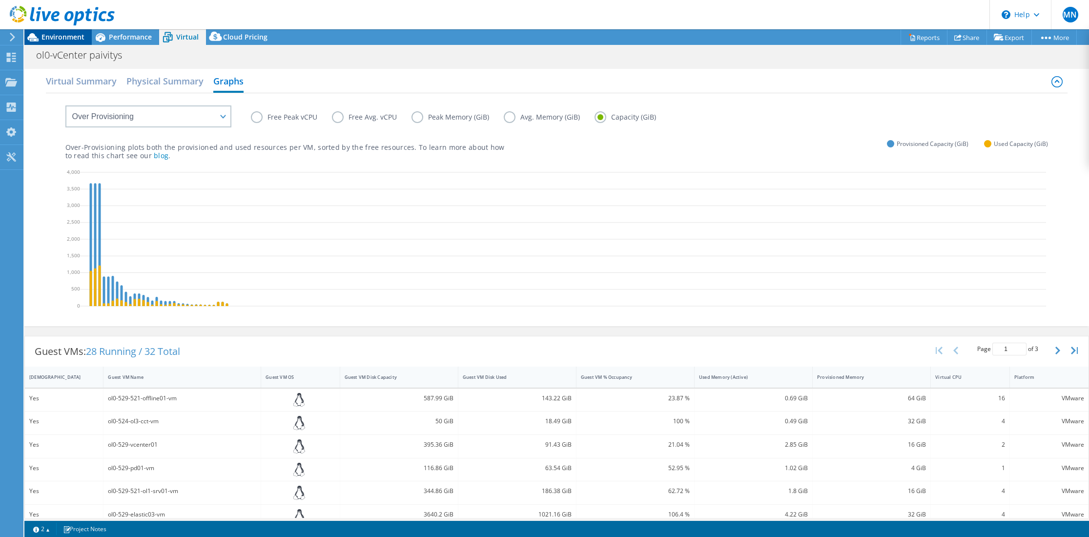
click at [50, 37] on span "Environment" at bounding box center [63, 36] width 43 height 9
